Goal: Transaction & Acquisition: Purchase product/service

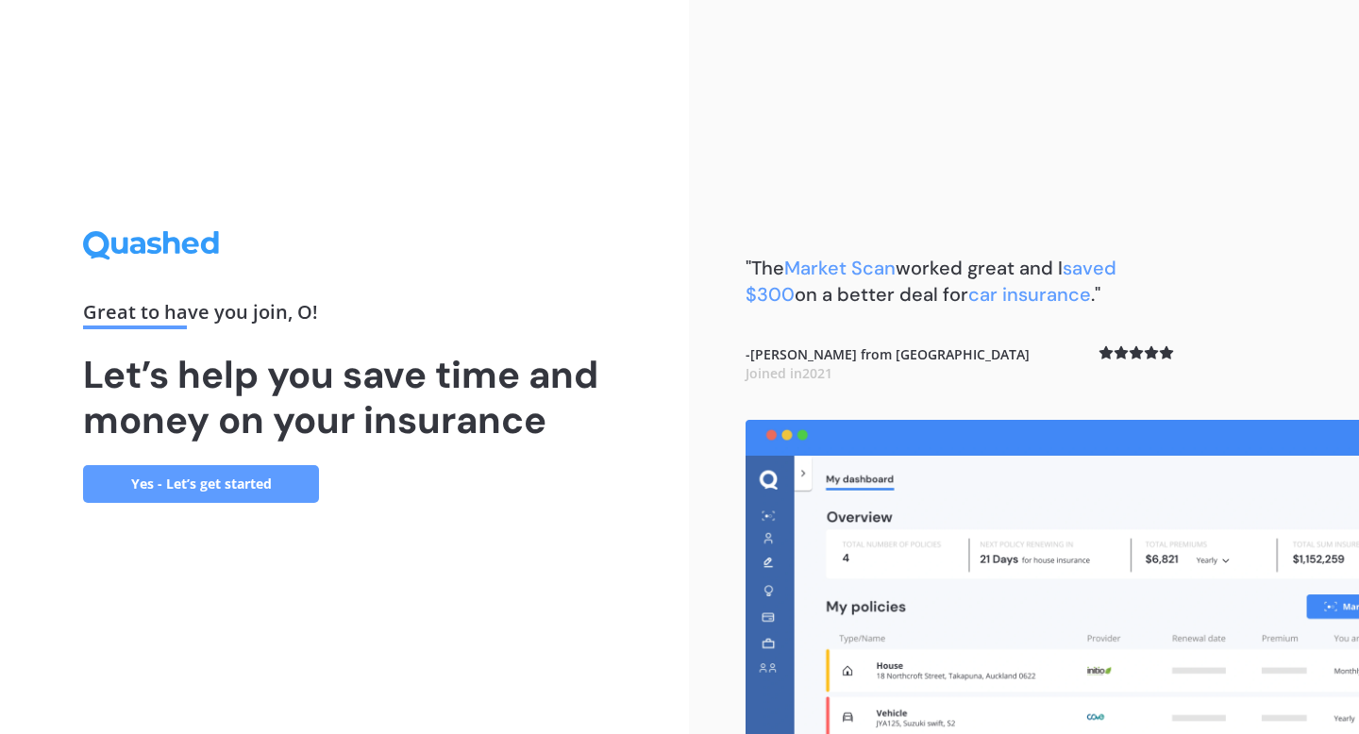
click at [199, 490] on link "Yes - Let’s get started" at bounding box center [201, 484] width 236 height 38
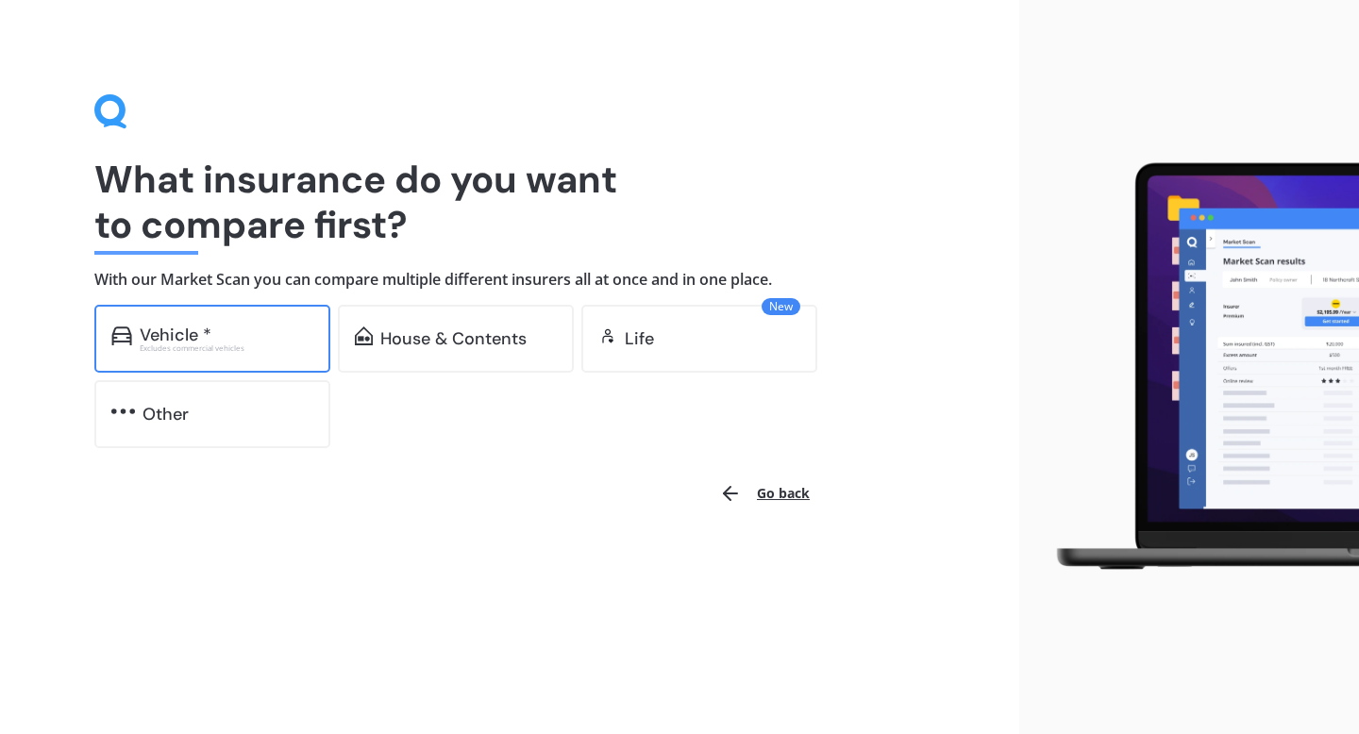
click at [243, 336] on div "Vehicle *" at bounding box center [227, 335] width 174 height 19
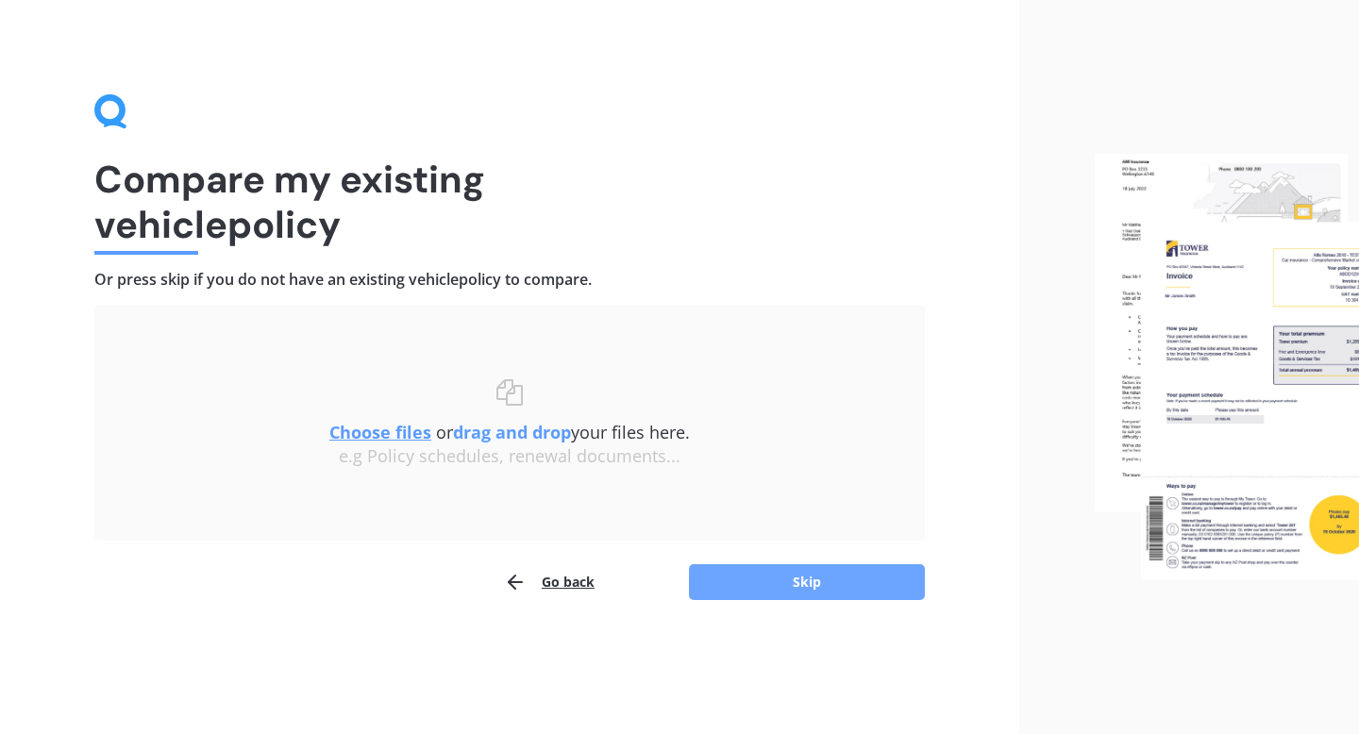
click at [825, 580] on button "Skip" at bounding box center [807, 582] width 236 height 36
